Goal: Information Seeking & Learning: Learn about a topic

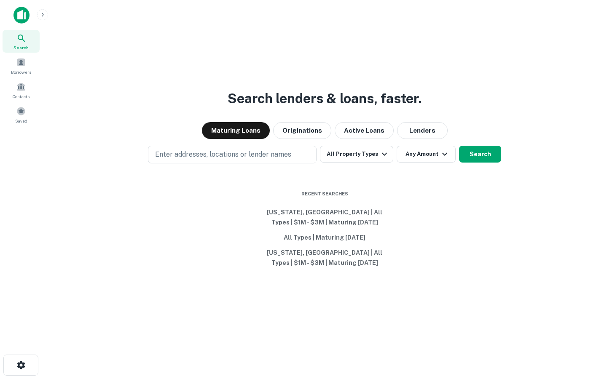
click at [0, 379] on div at bounding box center [0, 379] width 0 height 0
click at [25, 92] on div "Contacts" at bounding box center [21, 88] width 37 height 19
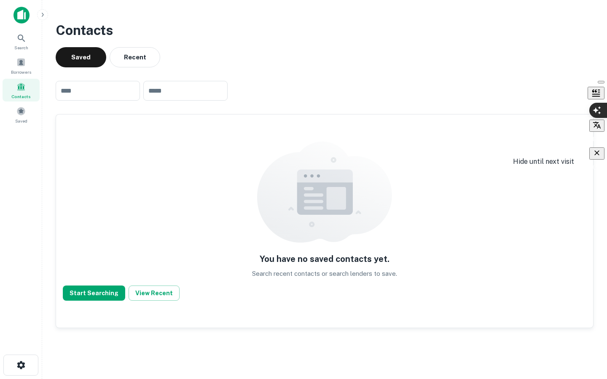
click at [598, 157] on icon "button" at bounding box center [597, 153] width 8 height 8
click at [7, 69] on div "Borrowers" at bounding box center [21, 65] width 37 height 23
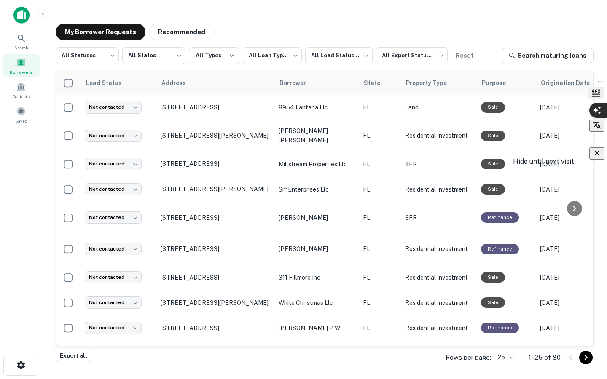
click at [598, 157] on icon "button" at bounding box center [597, 153] width 8 height 8
click at [21, 46] on span "Search" at bounding box center [21, 47] width 14 height 7
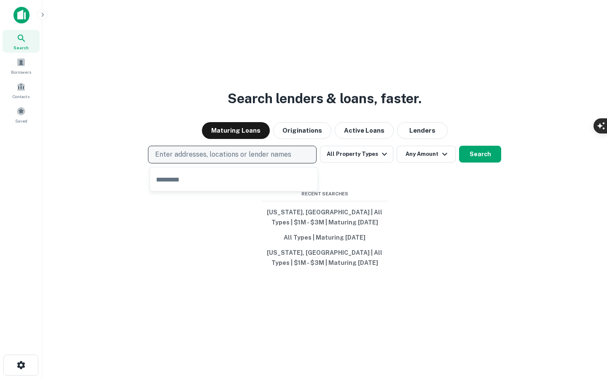
click at [199, 152] on p "Enter addresses, locations or lender names" at bounding box center [223, 155] width 136 height 10
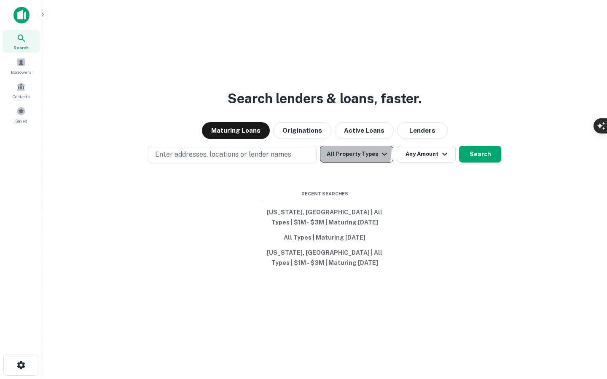
click at [323, 148] on button "All Property Types" at bounding box center [356, 154] width 73 height 17
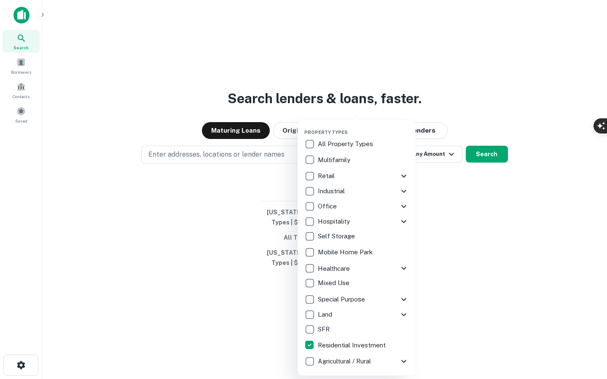
click at [463, 109] on div at bounding box center [303, 189] width 607 height 379
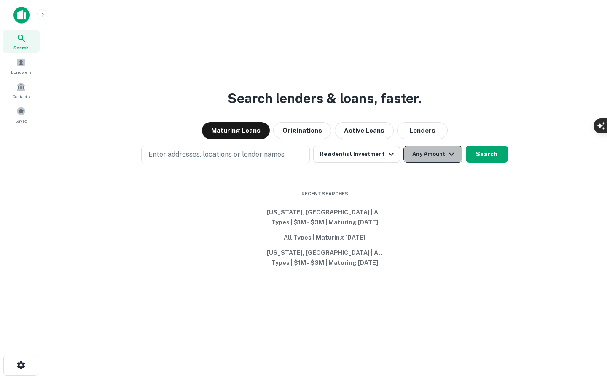
click at [430, 158] on button "Any Amount" at bounding box center [432, 154] width 59 height 17
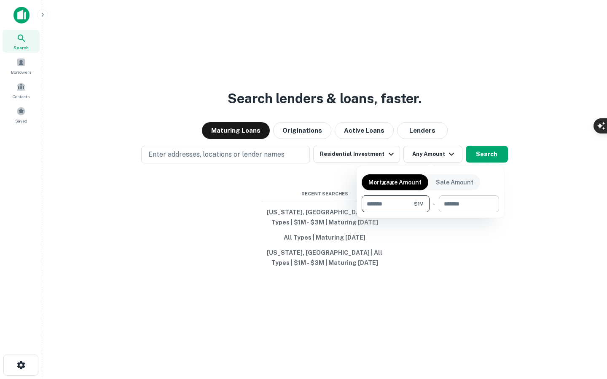
type input "*******"
click at [459, 202] on input "number" at bounding box center [466, 204] width 54 height 17
type input "*******"
click at [255, 158] on div at bounding box center [303, 189] width 607 height 379
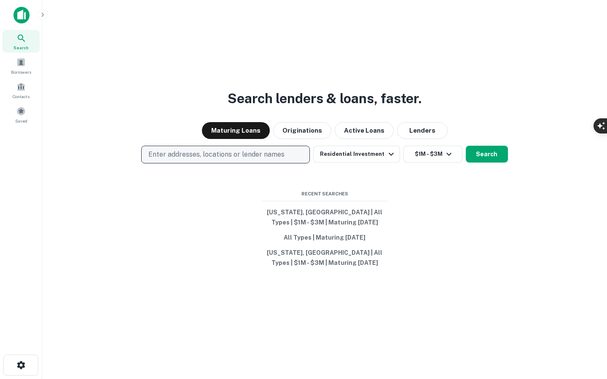
click at [255, 156] on p "Enter addresses, locations or lender names" at bounding box center [216, 155] width 136 height 10
type input "*"
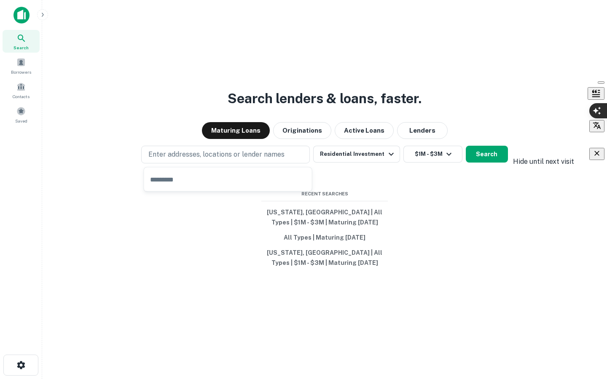
click at [598, 158] on icon "button" at bounding box center [597, 153] width 8 height 8
click at [0, 379] on div at bounding box center [0, 379] width 0 height 0
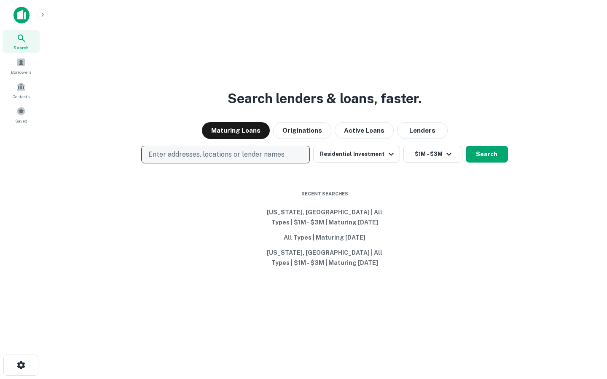
click at [229, 151] on p "Enter addresses, locations or lender names" at bounding box center [216, 155] width 136 height 10
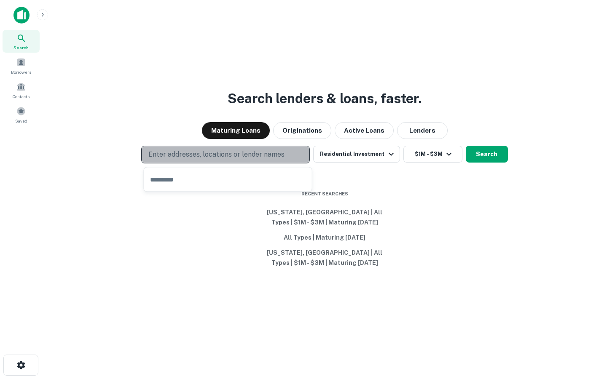
click at [281, 152] on p "Enter addresses, locations or lender names" at bounding box center [216, 155] width 136 height 10
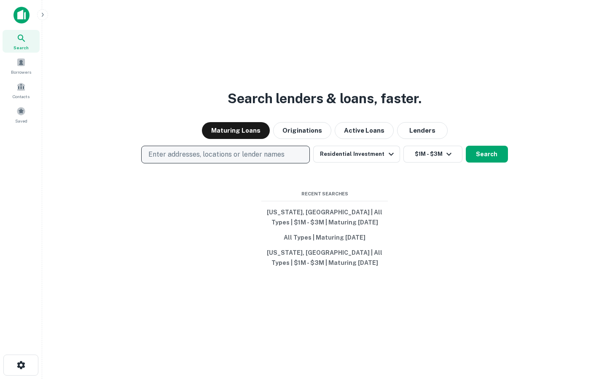
click at [281, 153] on p "Enter addresses, locations or lender names" at bounding box center [216, 155] width 136 height 10
click at [496, 157] on button "Search" at bounding box center [487, 154] width 42 height 17
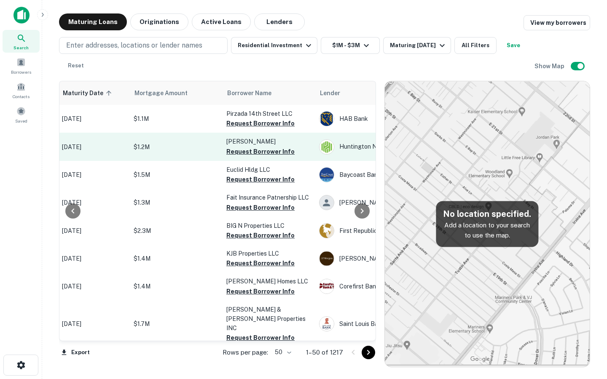
scroll to position [0, 153]
